Goal: Find specific page/section: Find specific page/section

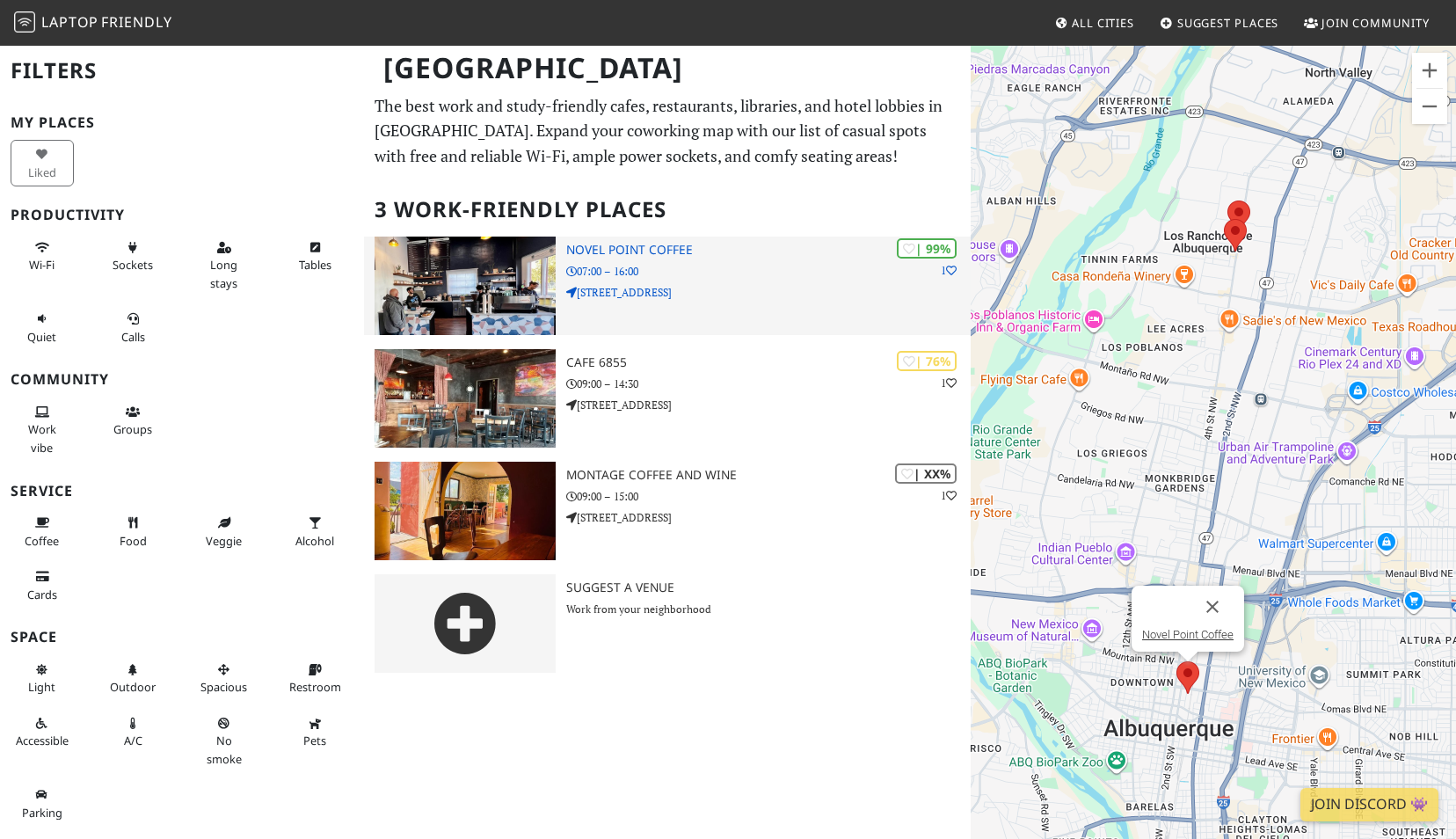
click at [658, 254] on h3 "Novel Point Coffee" at bounding box center [768, 250] width 405 height 15
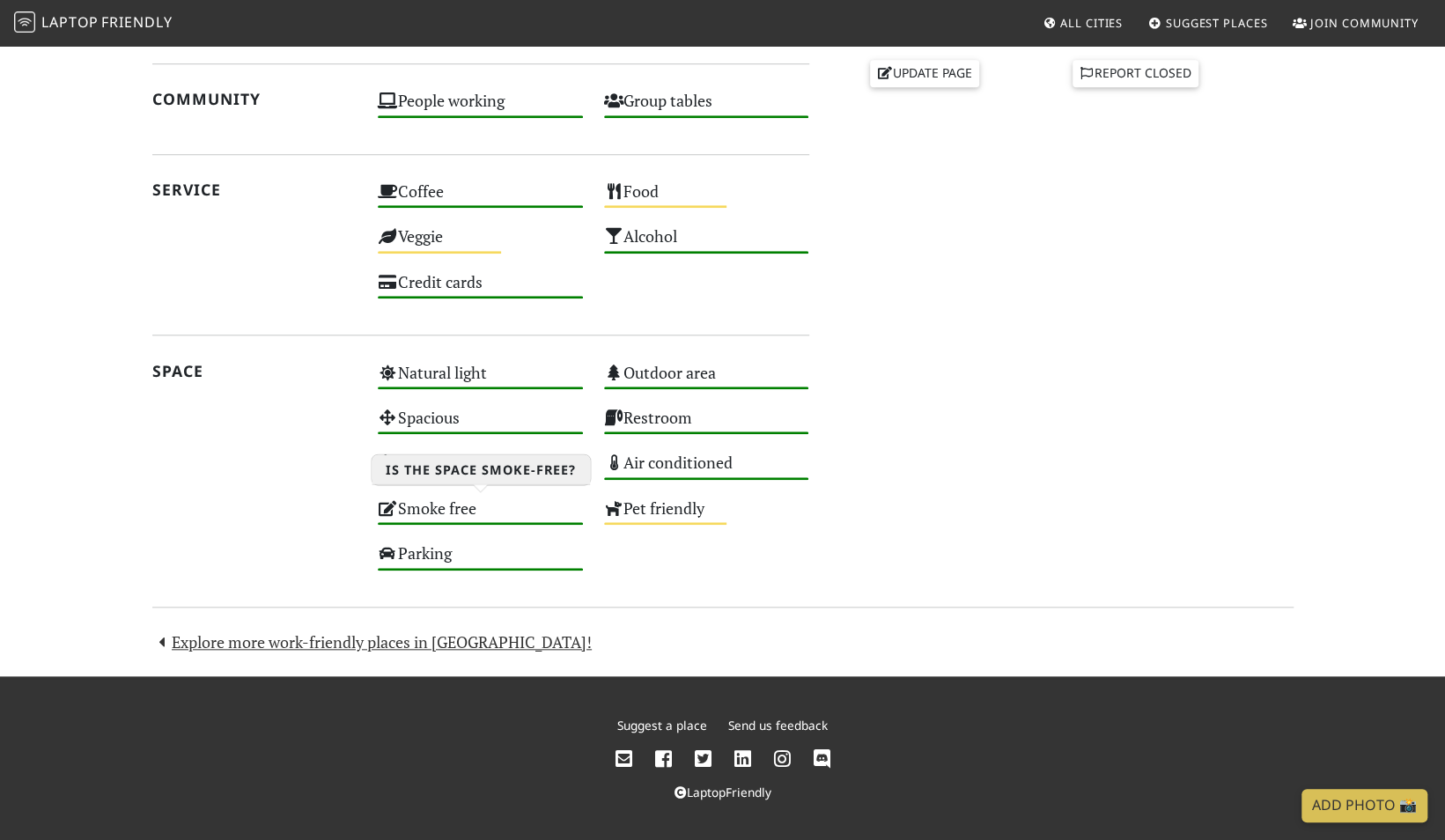
scroll to position [658, 0]
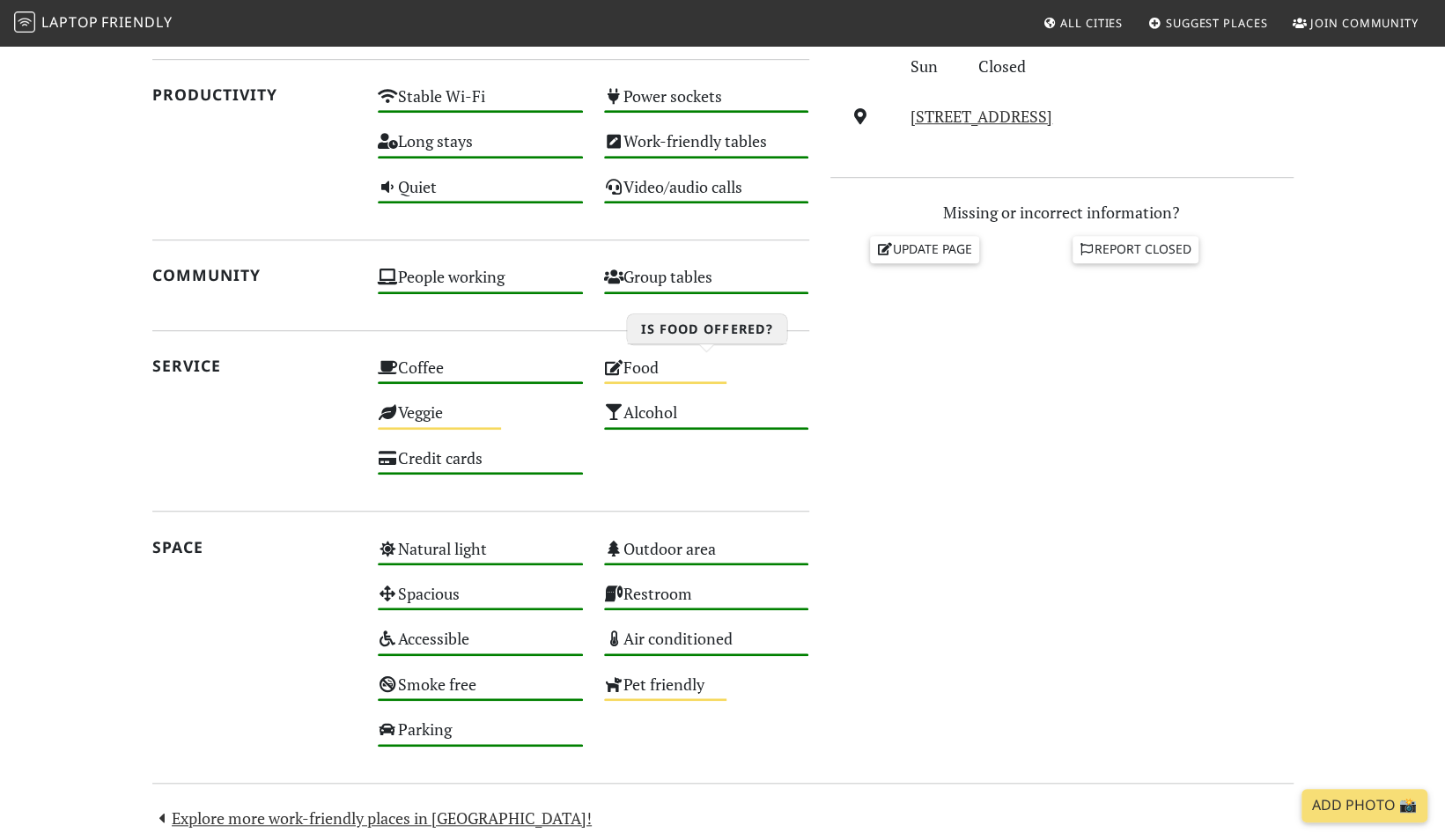
click at [637, 368] on div "Food Medium" at bounding box center [706, 376] width 226 height 45
